Goal: Information Seeking & Learning: Check status

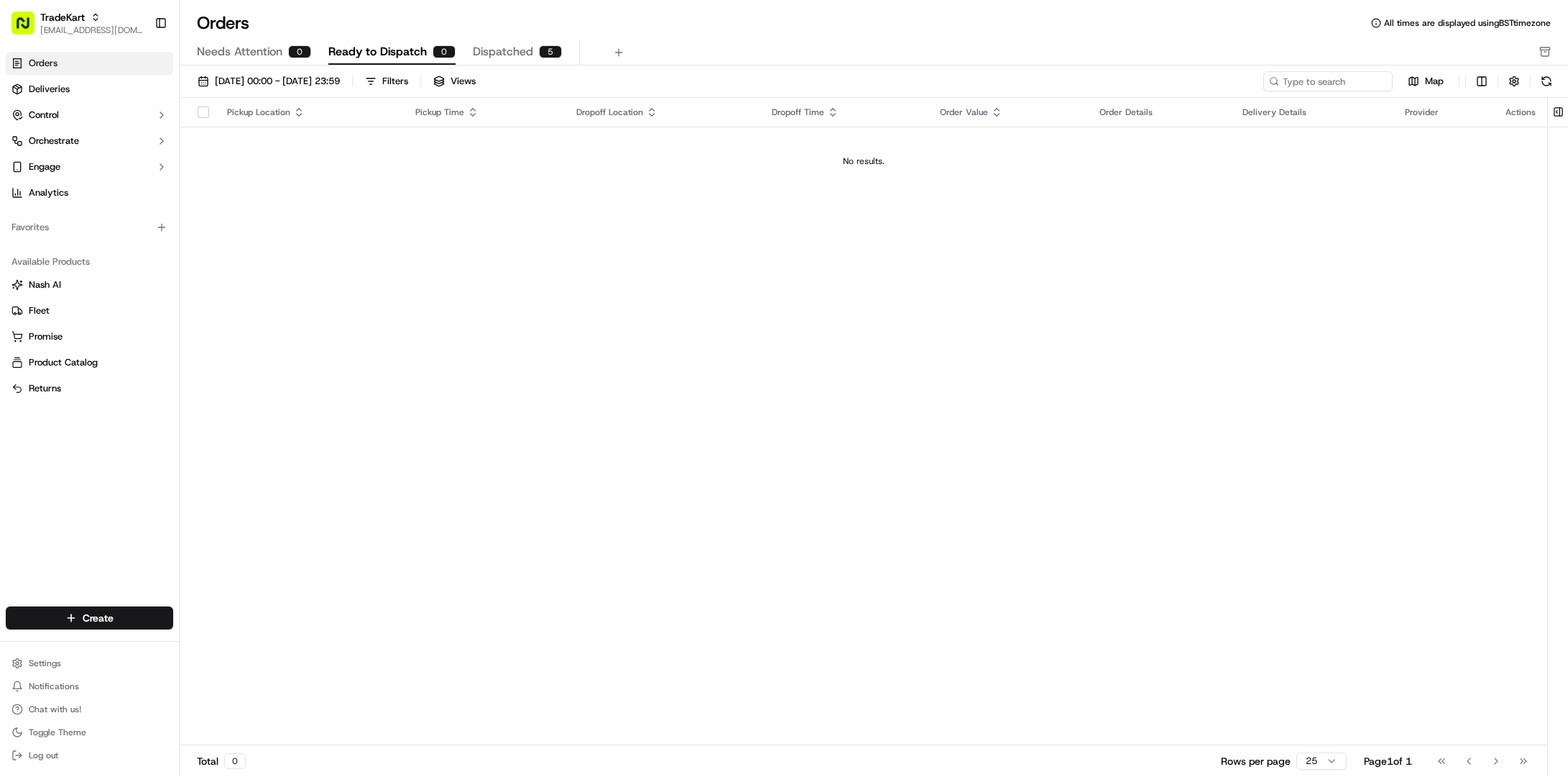
click at [319, 369] on div "Pickup Location Pickup Time Dropoff Location Dropoff Time Order Value Order Det…" at bounding box center [864, 421] width 1368 height 647
click at [164, 24] on button "Toggle Sidebar" at bounding box center [161, 23] width 25 height 25
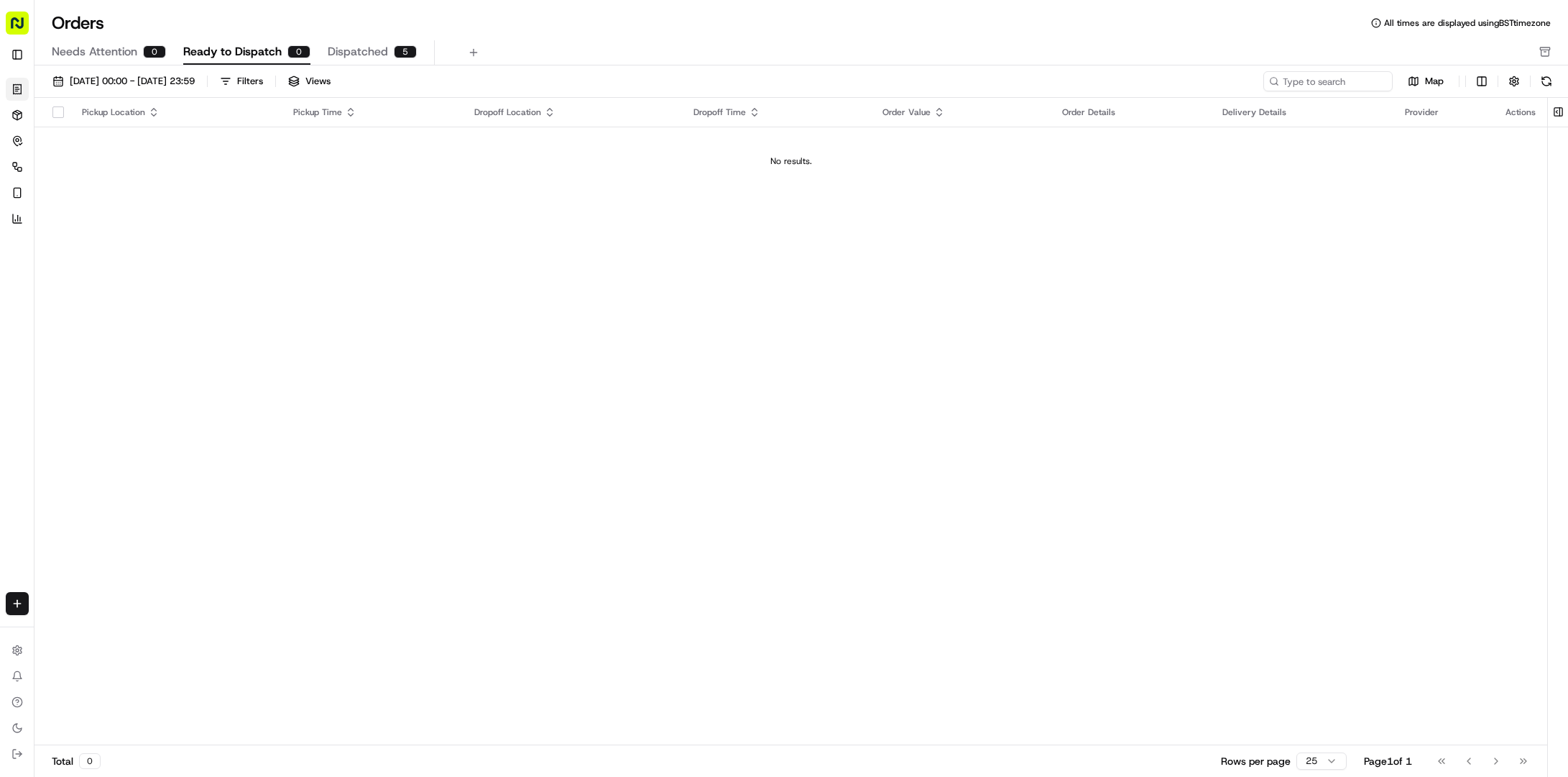
click at [24, 24] on rect "button" at bounding box center [17, 23] width 23 height 23
click at [16, 22] on rect "button" at bounding box center [17, 23] width 23 height 23
click at [16, 51] on button "Toggle Sidebar" at bounding box center [17, 55] width 23 height 23
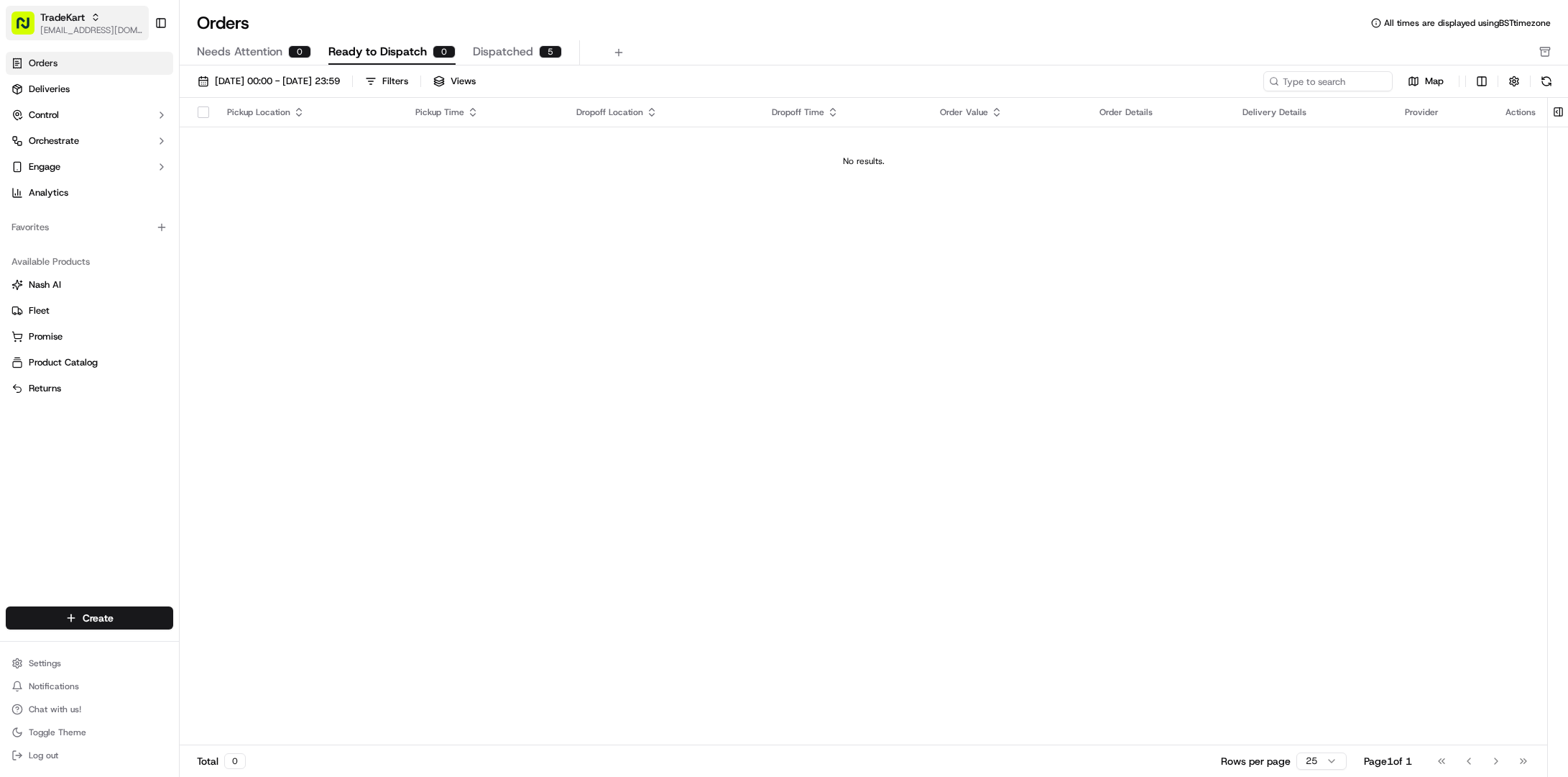
click at [102, 32] on span "[EMAIL_ADDRESS][DOMAIN_NAME]" at bounding box center [91, 30] width 103 height 11
